Goal: Find specific page/section: Find specific page/section

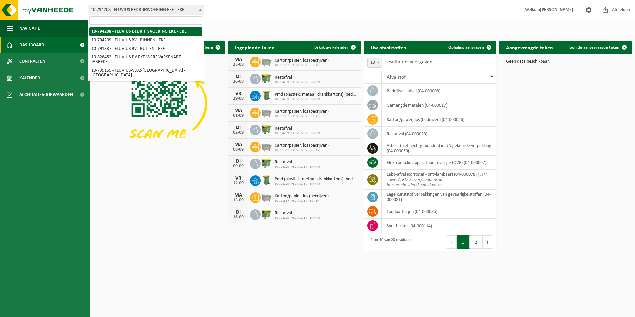
click at [201, 8] on span at bounding box center [200, 9] width 7 height 9
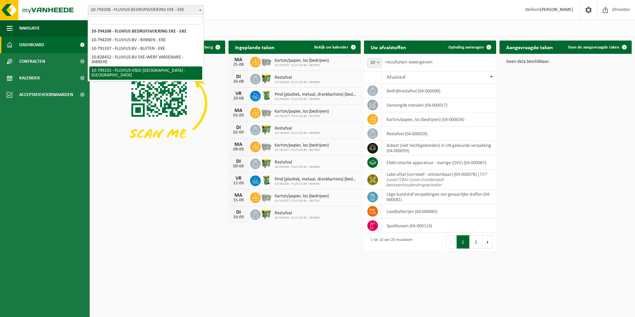
select select "33193"
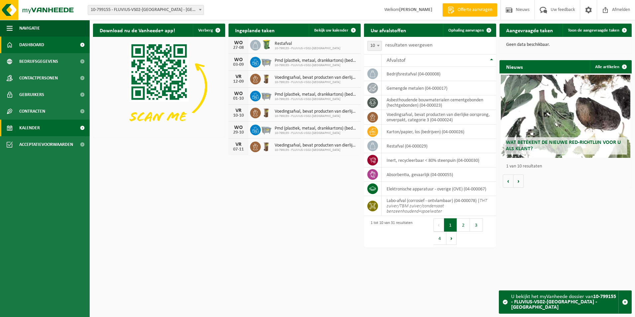
click at [60, 129] on link "Kalender" at bounding box center [45, 128] width 90 height 17
